Goal: Information Seeking & Learning: Learn about a topic

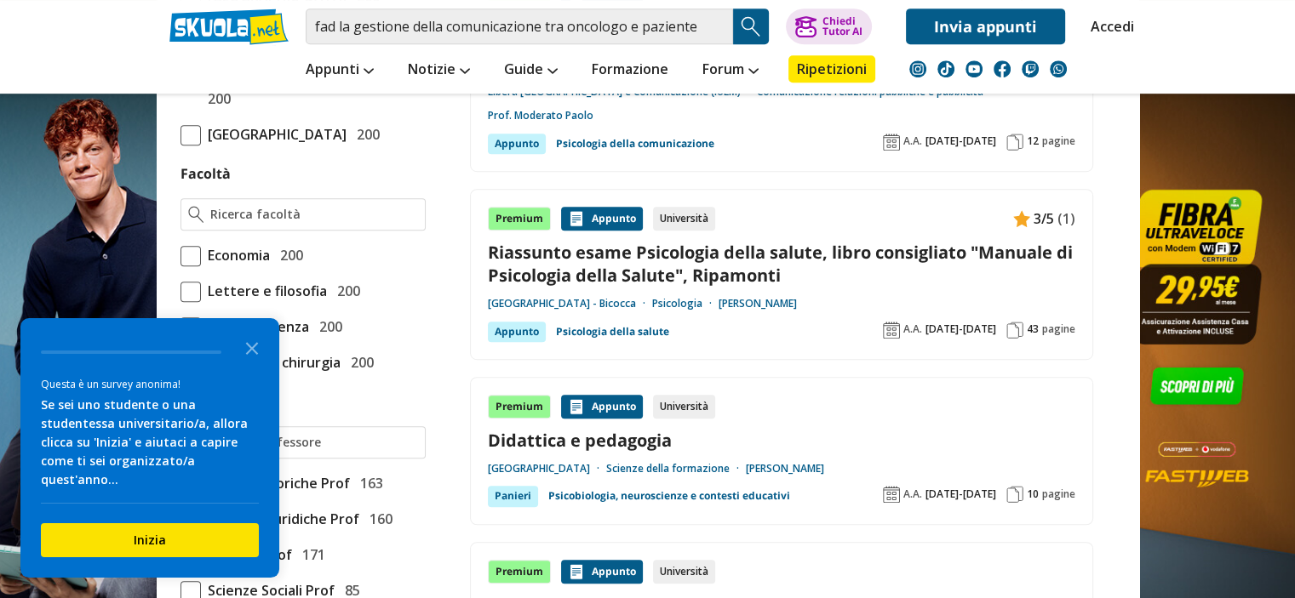
scroll to position [1074, 0]
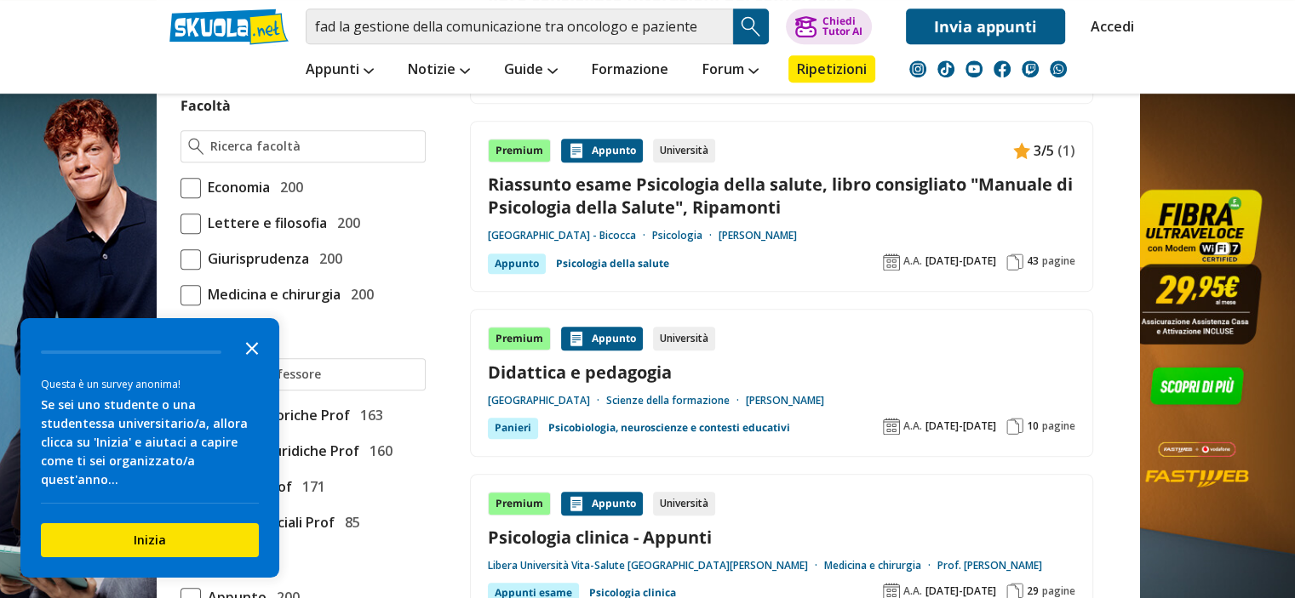
click at [250, 362] on icon "Close the survey" at bounding box center [252, 347] width 34 height 34
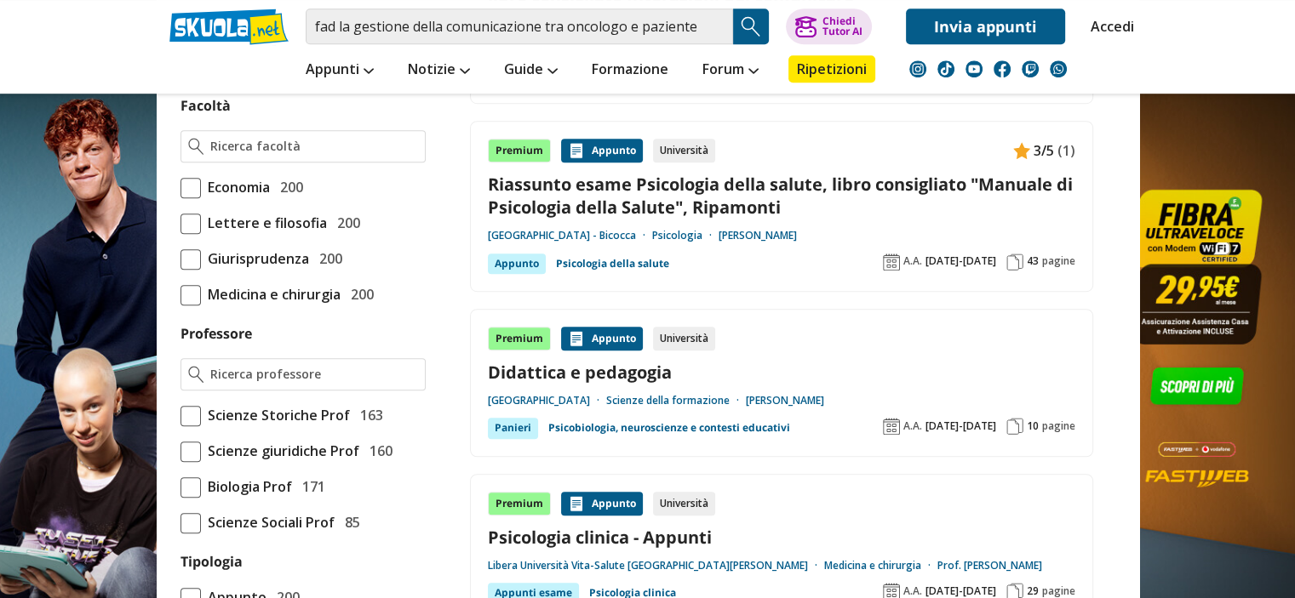
click at [194, 306] on span at bounding box center [190, 295] width 20 height 20
click at [180, 295] on input "Medicina e chirurgia 200" at bounding box center [180, 295] width 0 height 0
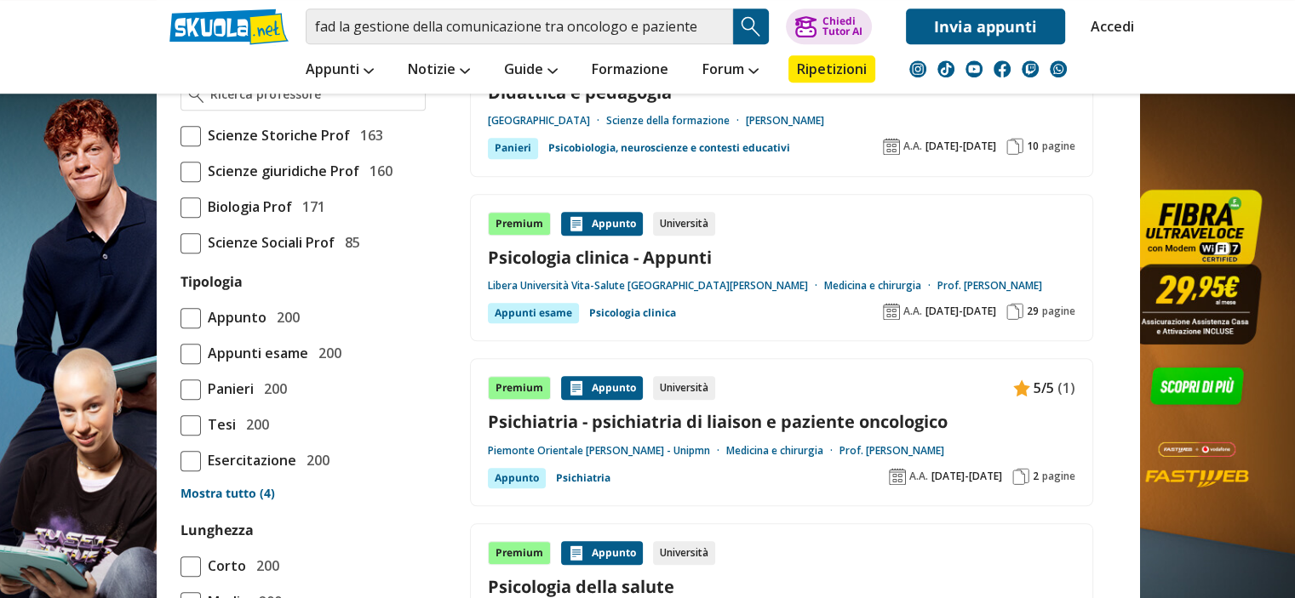
scroll to position [1356, 0]
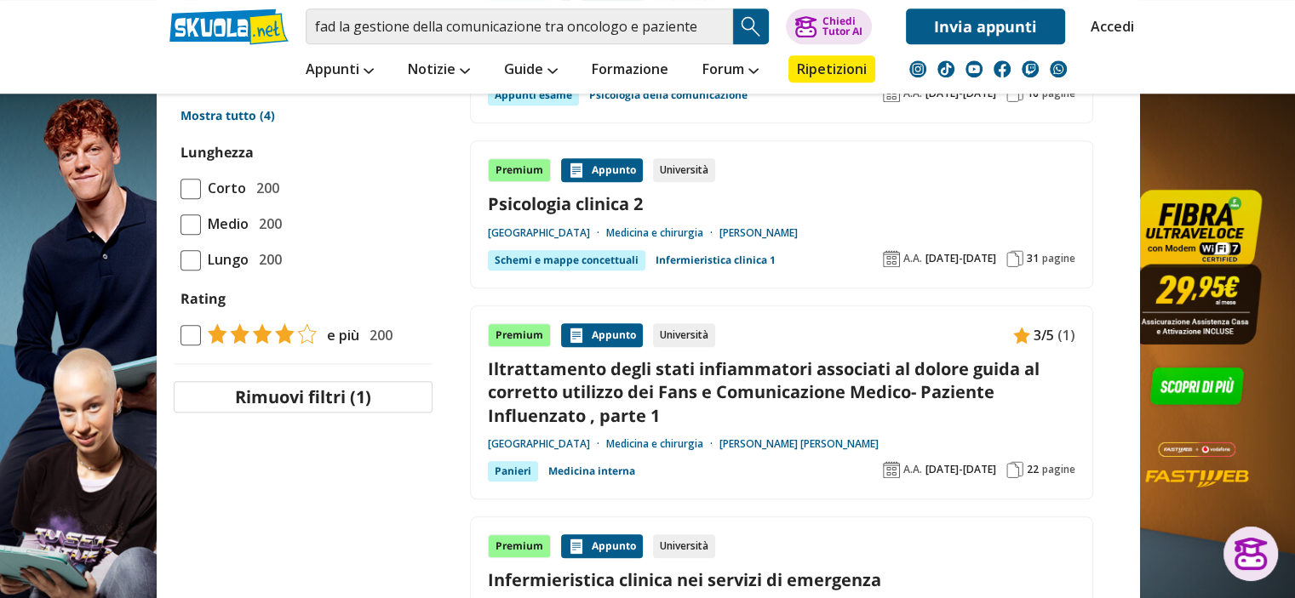
scroll to position [1648, 0]
